Goal: Use online tool/utility: Utilize a website feature to perform a specific function

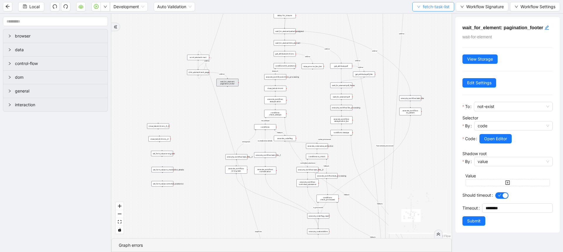
click at [423, 7] on span "fetch-task-list" at bounding box center [436, 7] width 27 height 6
click at [422, 17] on span "Select" at bounding box center [431, 18] width 33 height 6
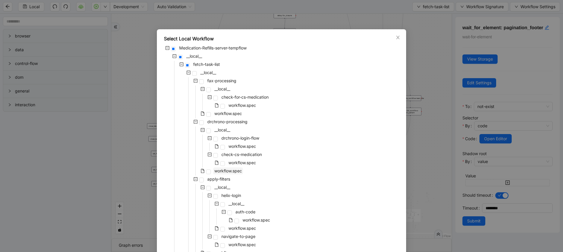
scroll to position [466, 0]
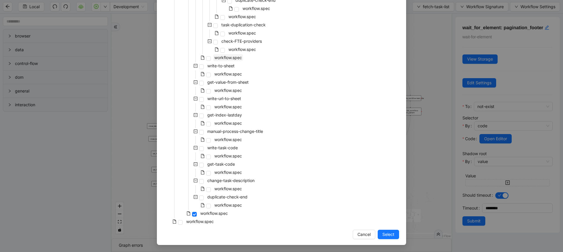
click at [225, 57] on span "workflow.spec" at bounding box center [228, 57] width 28 height 5
click at [386, 235] on span "Select" at bounding box center [388, 235] width 12 height 6
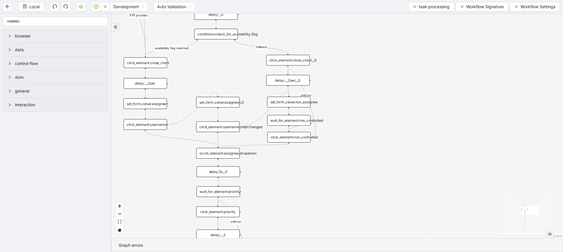
drag, startPoint x: 333, startPoint y: 119, endPoint x: 354, endPoint y: 180, distance: 64.2
click at [354, 180] on div "same provider id verified availability flag matched fallback continue task fall…" at bounding box center [336, 126] width 451 height 225
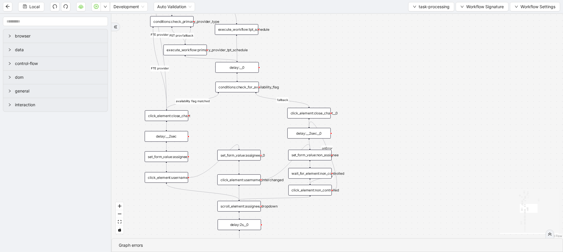
drag, startPoint x: 356, startPoint y: 116, endPoint x: 378, endPoint y: 170, distance: 58.3
click at [378, 170] on div "same provider id verified availability flag matched fallback continue task fall…" at bounding box center [336, 126] width 451 height 225
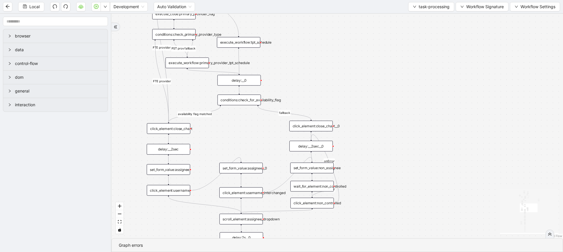
drag, startPoint x: 371, startPoint y: 101, endPoint x: 373, endPoint y: 112, distance: 11.9
click at [373, 112] on div "same provider id verified availability flag matched fallback continue task fall…" at bounding box center [336, 126] width 451 height 225
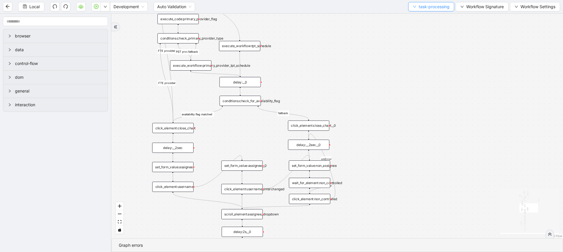
click at [420, 5] on span "task-processing" at bounding box center [434, 7] width 31 height 6
click at [419, 20] on span "Select" at bounding box center [429, 18] width 37 height 6
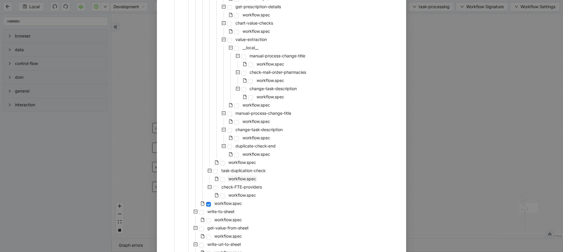
scroll to position [320, 0]
click at [244, 197] on span "workflow.spec" at bounding box center [242, 195] width 28 height 5
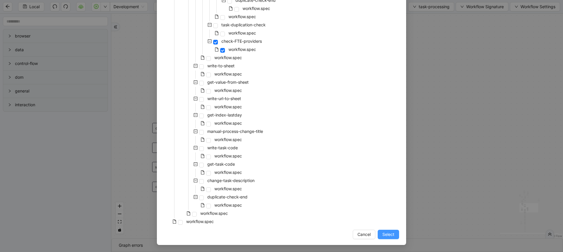
click at [383, 237] on span "Select" at bounding box center [388, 235] width 12 height 6
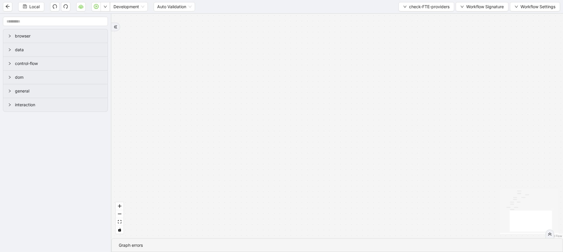
click at [124, 223] on div "success fallback provider found in FTE list fallback fallback success provider …" at bounding box center [336, 126] width 451 height 225
click at [118, 222] on icon "fit view" at bounding box center [120, 221] width 4 height 3
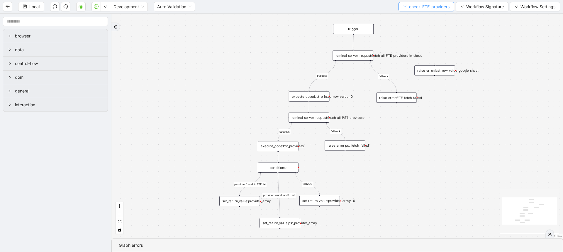
click at [409, 9] on span "check-FTE-providers" at bounding box center [429, 7] width 40 height 6
click at [409, 19] on span "Select" at bounding box center [424, 18] width 47 height 6
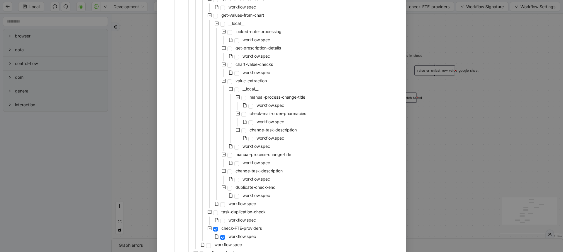
scroll to position [273, 0]
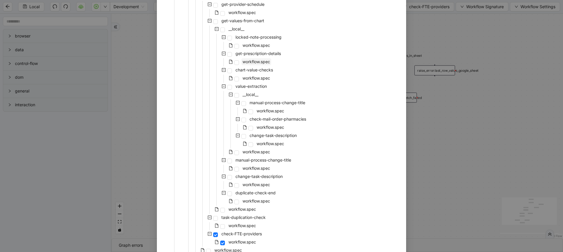
click at [251, 65] on span "workflow.spec" at bounding box center [256, 61] width 30 height 7
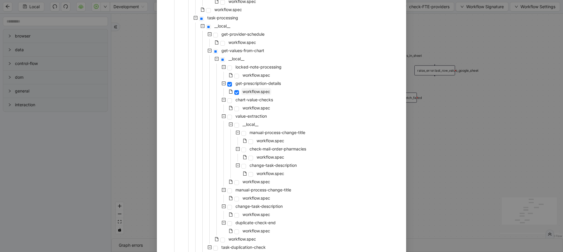
scroll to position [236, 0]
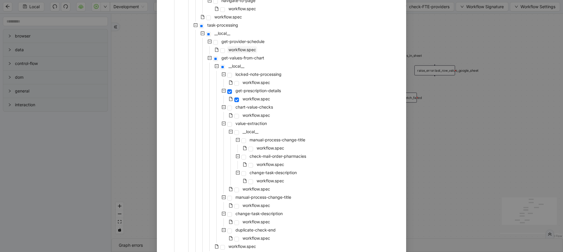
click at [244, 50] on span "workflow.spec" at bounding box center [242, 49] width 28 height 5
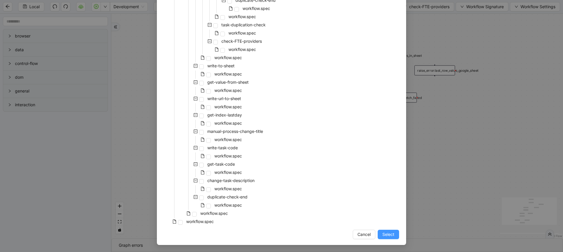
click at [385, 234] on span "Select" at bounding box center [388, 235] width 12 height 6
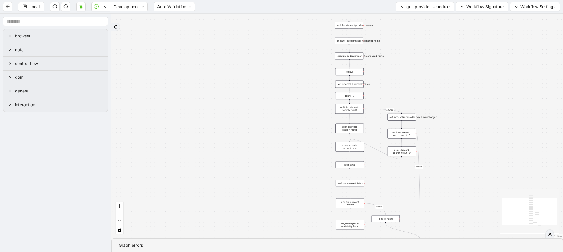
drag, startPoint x: 290, startPoint y: 178, endPoint x: 283, endPoint y: 122, distance: 56.6
click at [283, 122] on div "onError onError onError trigger new_tab:TPT_schedules wait_for_element:provider…" at bounding box center [336, 126] width 451 height 225
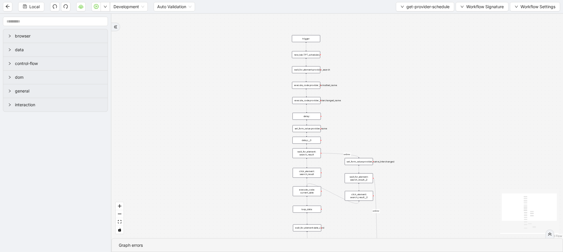
drag, startPoint x: 283, startPoint y: 122, endPoint x: 240, endPoint y: 166, distance: 61.8
click at [240, 166] on div "onError onError onError trigger new_tab:TPT_schedules wait_for_element:provider…" at bounding box center [336, 126] width 451 height 225
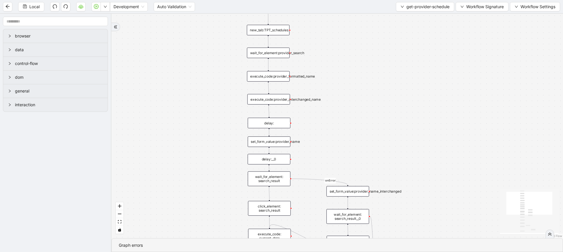
drag, startPoint x: 269, startPoint y: 122, endPoint x: 196, endPoint y: 154, distance: 78.9
click at [196, 154] on div "onError onError onError trigger new_tab:TPT_schedules wait_for_element:provider…" at bounding box center [336, 126] width 451 height 225
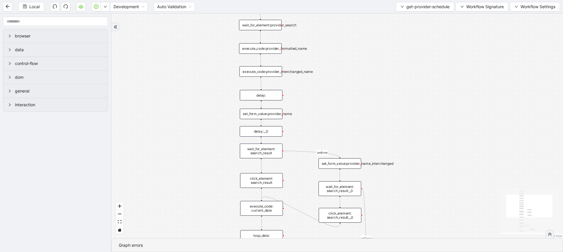
drag, startPoint x: 201, startPoint y: 188, endPoint x: 185, endPoint y: 130, distance: 61.2
click at [185, 130] on div "onError onError onError trigger new_tab:TPT_schedules wait_for_element:provider…" at bounding box center [336, 126] width 451 height 225
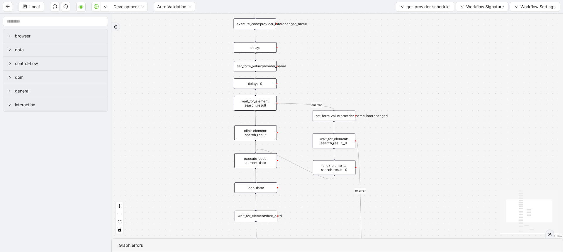
drag, startPoint x: 190, startPoint y: 198, endPoint x: 187, endPoint y: 132, distance: 66.3
click at [187, 132] on div "onError onError onError trigger new_tab:TPT_schedules wait_for_element:provider…" at bounding box center [336, 126] width 451 height 225
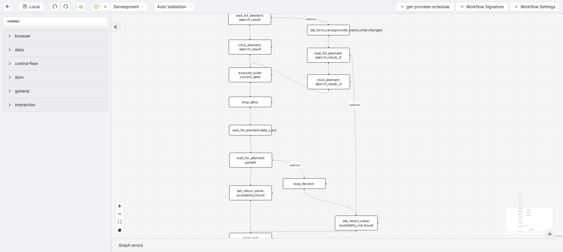
drag, startPoint x: 184, startPoint y: 182, endPoint x: 185, endPoint y: 142, distance: 40.8
click at [185, 142] on div "onError onError onError trigger new_tab:TPT_schedules wait_for_element:provider…" at bounding box center [336, 126] width 451 height 225
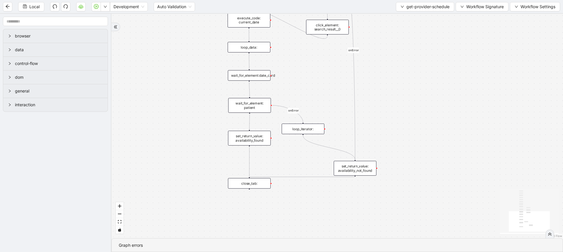
drag, startPoint x: 186, startPoint y: 187, endPoint x: 186, endPoint y: 136, distance: 50.7
click at [186, 136] on div "onError onError onError trigger new_tab:TPT_schedules wait_for_element:provider…" at bounding box center [336, 126] width 451 height 225
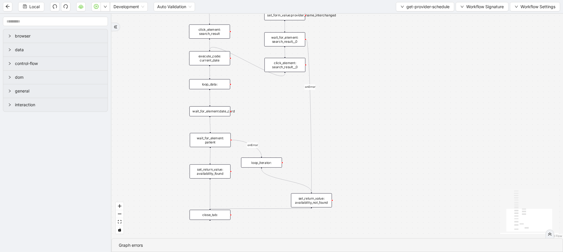
drag, startPoint x: 190, startPoint y: 85, endPoint x: 158, endPoint y: 118, distance: 45.8
click at [158, 118] on div "onError onError onError trigger new_tab:TPT_schedules wait_for_element:provider…" at bounding box center [336, 126] width 451 height 225
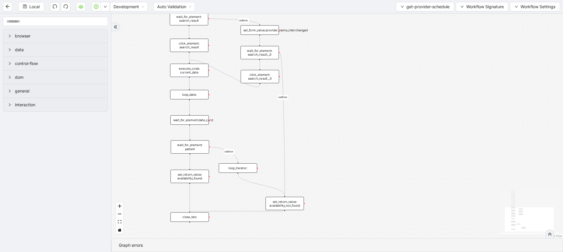
click at [297, 201] on div "set_return_value: availability_not_found" at bounding box center [285, 203] width 38 height 13
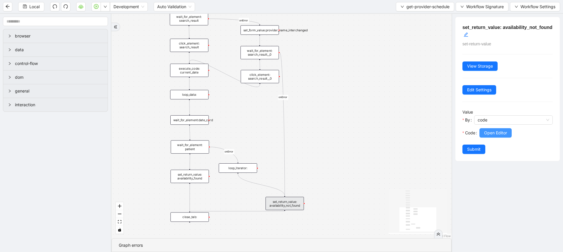
click at [484, 130] on button "Open Editor" at bounding box center [495, 132] width 32 height 9
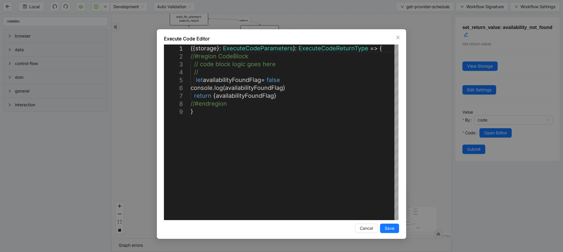
click at [421, 109] on div "**********" at bounding box center [281, 126] width 563 height 252
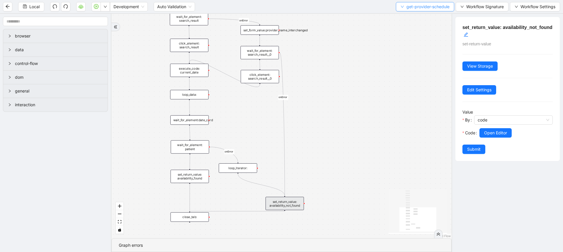
click at [408, 6] on span "get-provider-schedule" at bounding box center [427, 7] width 43 height 6
click at [409, 15] on span "Select" at bounding box center [424, 18] width 50 height 6
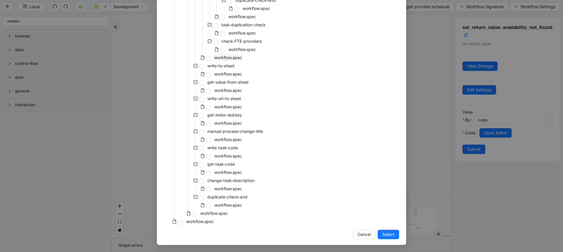
click at [230, 57] on span "workflow.spec" at bounding box center [228, 57] width 28 height 5
click at [386, 234] on span "Select" at bounding box center [388, 235] width 12 height 6
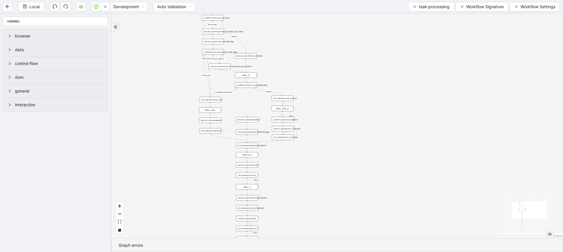
drag, startPoint x: 363, startPoint y: 184, endPoint x: 349, endPoint y: 92, distance: 93.5
click at [349, 92] on div "same provider id verified availability flag matched fallback continue task fall…" at bounding box center [336, 126] width 451 height 225
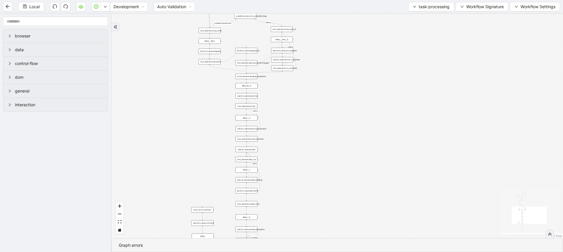
drag, startPoint x: 347, startPoint y: 170, endPoint x: 347, endPoint y: 101, distance: 68.3
click at [347, 101] on div "same provider id verified availability flag matched fallback continue task fall…" at bounding box center [336, 126] width 451 height 225
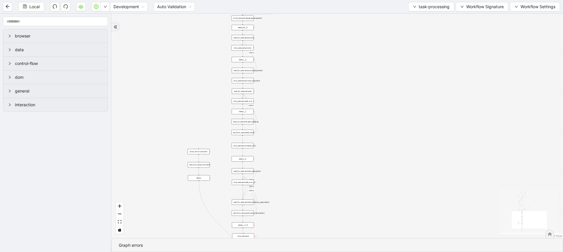
drag, startPoint x: 347, startPoint y: 101, endPoint x: 343, endPoint y: 37, distance: 64.3
click at [343, 37] on div "same provider id verified availability flag matched fallback continue task fall…" at bounding box center [336, 126] width 451 height 225
drag, startPoint x: 338, startPoint y: 141, endPoint x: 337, endPoint y: 40, distance: 100.8
click at [337, 40] on div "same provider id verified availability flag matched fallback continue task fall…" at bounding box center [336, 126] width 451 height 225
click at [248, 168] on div "set_return_value:__0__1" at bounding box center [243, 169] width 22 height 6
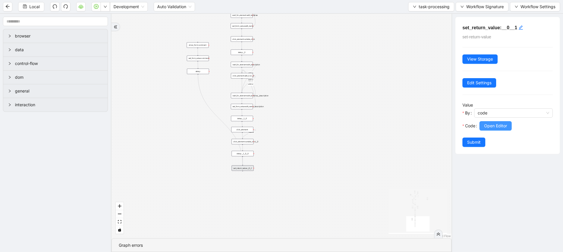
click at [497, 121] on button "Open Editor" at bounding box center [495, 125] width 32 height 9
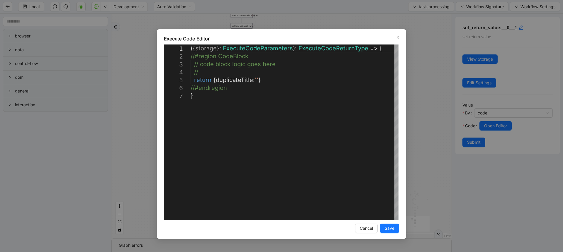
click at [424, 135] on div "**********" at bounding box center [281, 126] width 563 height 252
